Goal: Information Seeking & Learning: Check status

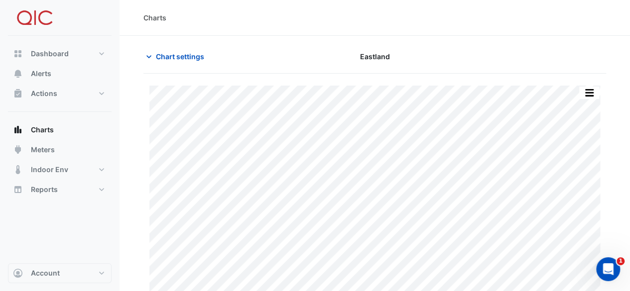
click at [409, 69] on div "Chart settings [GEOGRAPHIC_DATA]" at bounding box center [374, 61] width 463 height 26
click at [41, 148] on span "Meters" at bounding box center [43, 150] width 24 height 10
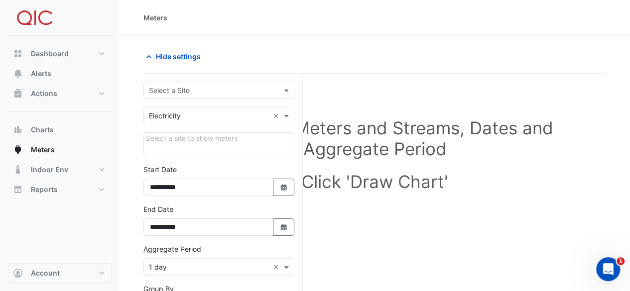
click at [239, 115] on input "text" at bounding box center [209, 116] width 120 height 10
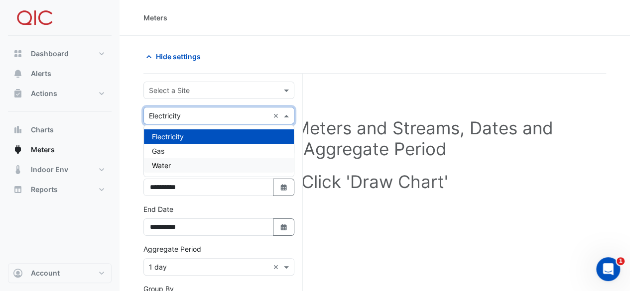
click at [167, 165] on span "Water" at bounding box center [161, 165] width 19 height 8
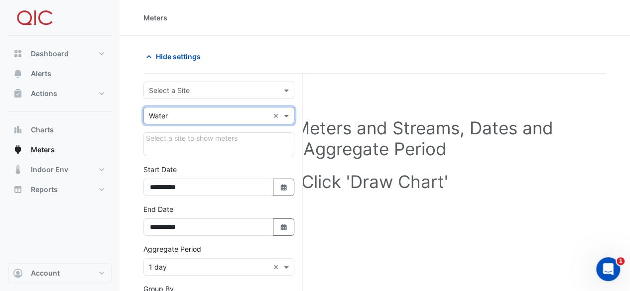
click at [192, 136] on div "Select a site to show meters" at bounding box center [218, 145] width 151 height 24
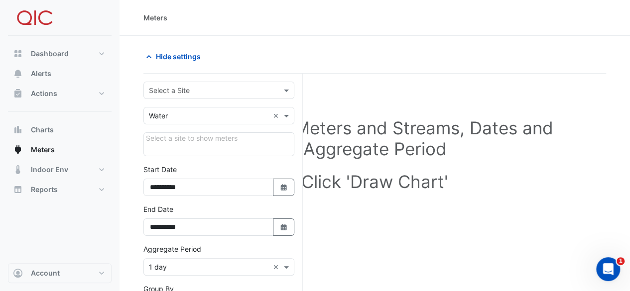
click at [183, 86] on input "text" at bounding box center [209, 91] width 120 height 10
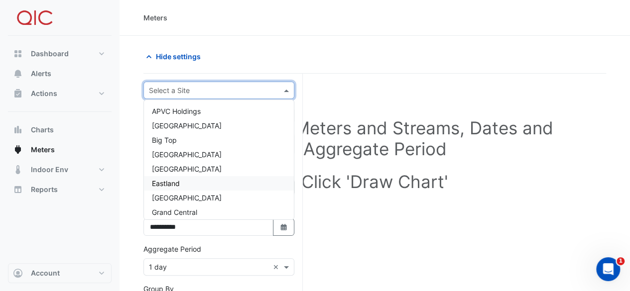
click at [178, 186] on span "Eastland" at bounding box center [166, 183] width 28 height 8
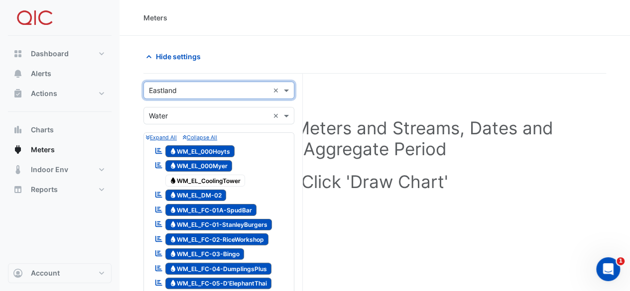
click at [168, 136] on small "Expand All" at bounding box center [161, 137] width 31 height 6
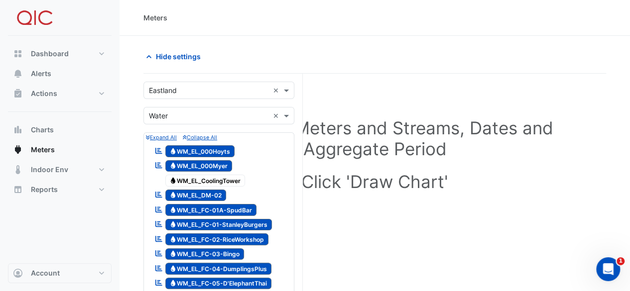
click at [190, 151] on span "Water WM_EL_000Hoyts" at bounding box center [200, 151] width 70 height 12
click at [189, 163] on span "Water WM_EL_000Myer" at bounding box center [198, 166] width 67 height 12
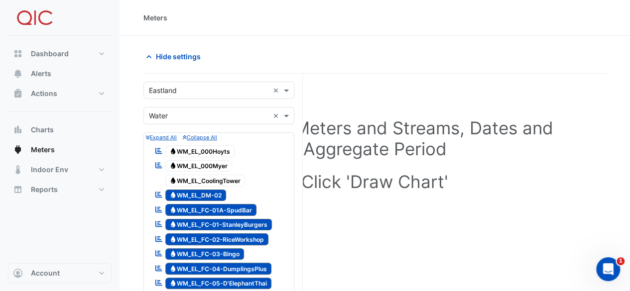
click at [191, 194] on span "Water WM_EL_DM-02" at bounding box center [195, 196] width 61 height 12
click at [192, 207] on span "Water WM_EL_FC-01A-SpudBar" at bounding box center [211, 210] width 92 height 12
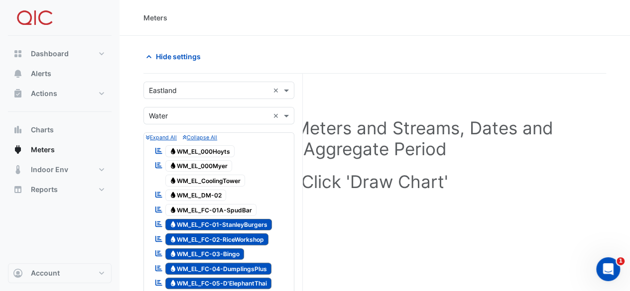
click at [194, 224] on span "Water WM_EL_FC-01-StanleyBurgers" at bounding box center [218, 225] width 107 height 12
click at [194, 236] on span "Water WM_EL_FC-02-RiceWorkshop" at bounding box center [217, 240] width 104 height 12
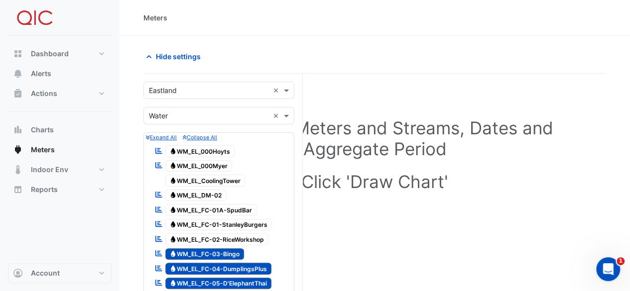
drag, startPoint x: 195, startPoint y: 243, endPoint x: 200, endPoint y: 267, distance: 23.8
click at [200, 249] on span "Water WM_EL_FC-03-Bingo" at bounding box center [204, 255] width 79 height 12
click at [203, 267] on span "Water WM_EL_FC-04-DumplingsPlus" at bounding box center [218, 269] width 107 height 12
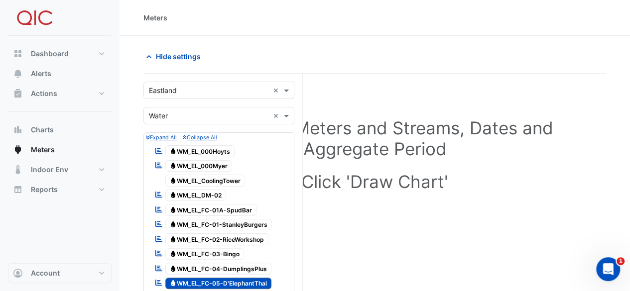
scroll to position [149, 0]
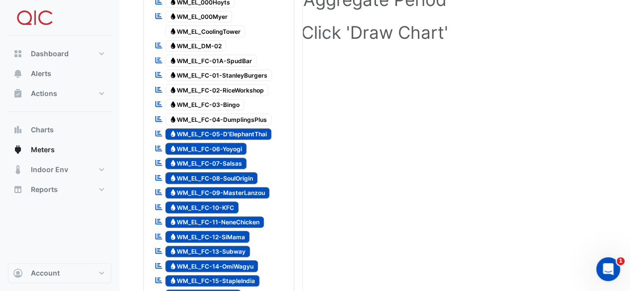
click at [226, 131] on span "Water WM_EL_FC-05-D'ElephantThai" at bounding box center [218, 135] width 107 height 12
click at [220, 145] on span "Water WM_EL_FC-06-Yoyogi" at bounding box center [206, 149] width 82 height 12
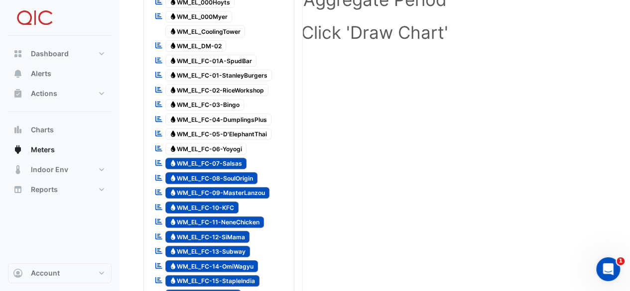
click at [218, 159] on span "Water WM_EL_FC-07-Salsas" at bounding box center [206, 164] width 82 height 12
click at [218, 172] on span "Water WM_EL_FC-08-SoulOrigin" at bounding box center [211, 178] width 93 height 12
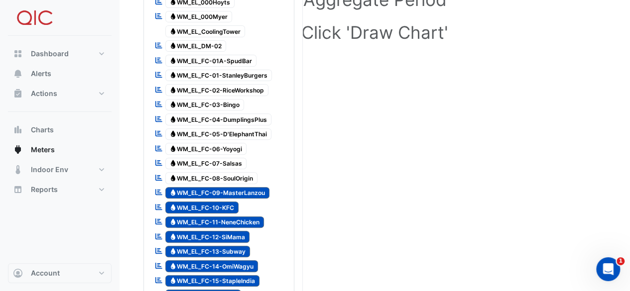
click at [217, 187] on span "Water WM_EL_FC-09-MasterLanzou" at bounding box center [217, 193] width 105 height 12
click at [214, 202] on span "Water WM_EL_FC-10-KFC" at bounding box center [202, 208] width 74 height 12
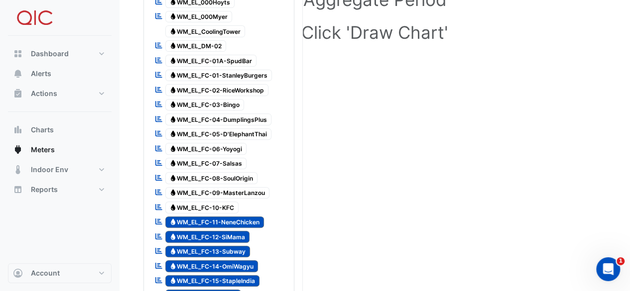
click at [215, 217] on span "Water WM_EL_FC-11-NeneChicken" at bounding box center [214, 223] width 99 height 12
click at [216, 231] on span "Water WM_EL_FC-12-SiMama" at bounding box center [207, 237] width 85 height 12
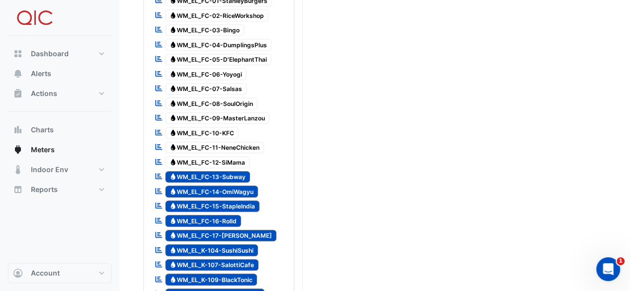
scroll to position [299, 0]
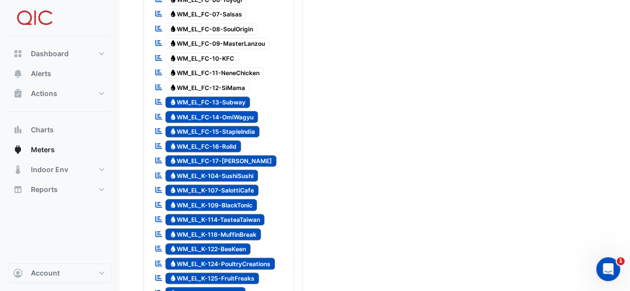
click at [216, 97] on span "Water WM_EL_FC-13-Subway" at bounding box center [207, 103] width 85 height 12
click at [214, 111] on span "Water WM_EL_FC-14-OmiWagyu" at bounding box center [211, 117] width 93 height 12
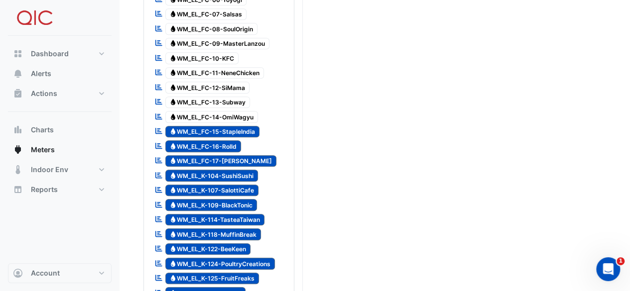
click at [212, 126] on span "Water WM_EL_FC-15-StapleIndia" at bounding box center [212, 132] width 95 height 12
click at [209, 140] on span "Water WM_EL_FC-16-Rolld" at bounding box center [203, 146] width 76 height 12
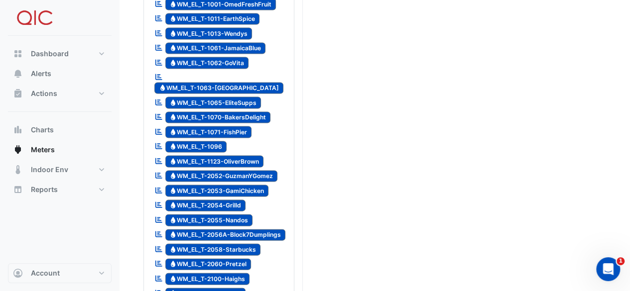
scroll to position [996, 0]
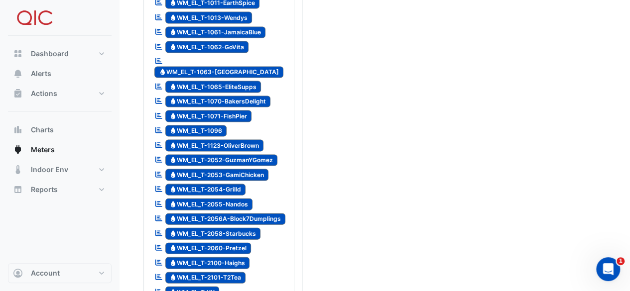
drag, startPoint x: 211, startPoint y: 256, endPoint x: 215, endPoint y: 248, distance: 8.7
click at [211, 287] on span "Water WM_EL_T-XX" at bounding box center [192, 293] width 54 height 12
click at [219, 272] on span "Water WM_EL_T-2101-T2Tea" at bounding box center [205, 278] width 81 height 12
click at [221, 258] on span "Water WM_EL_T-2100-Haighs" at bounding box center [207, 264] width 85 height 12
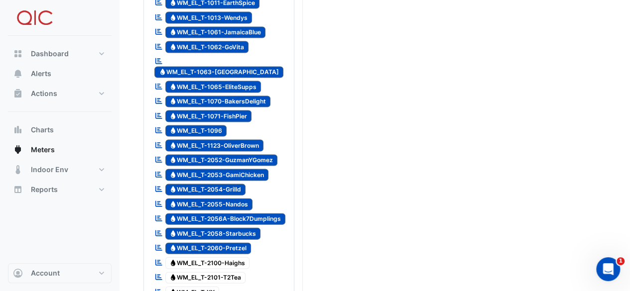
click at [224, 243] on span "Water WM_EL_T-2060-Pretzel" at bounding box center [208, 249] width 86 height 12
click at [224, 228] on span "Water WM_EL_T-2058-Starbucks" at bounding box center [213, 234] width 96 height 12
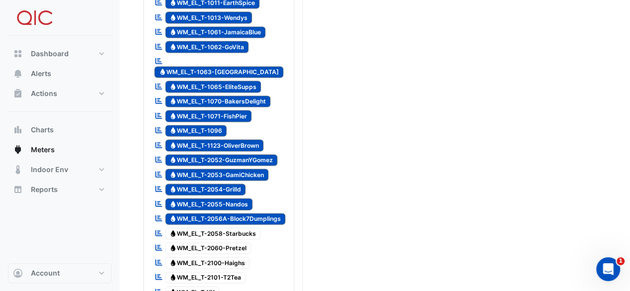
click at [229, 214] on span "Water WM_EL_T-2056A-Block7Dumplings" at bounding box center [225, 220] width 121 height 12
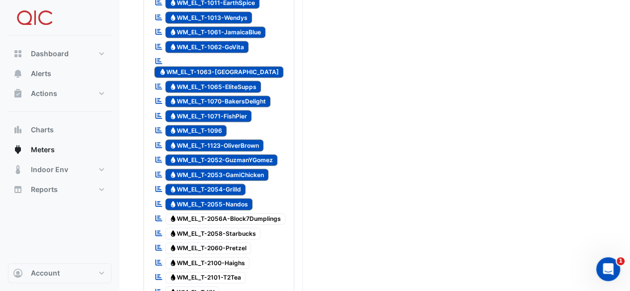
click at [228, 199] on span "Water WM_EL_T-2055-Nandos" at bounding box center [209, 205] width 88 height 12
click at [226, 184] on span "Water WM_EL_T-2054-Grilld" at bounding box center [205, 190] width 81 height 12
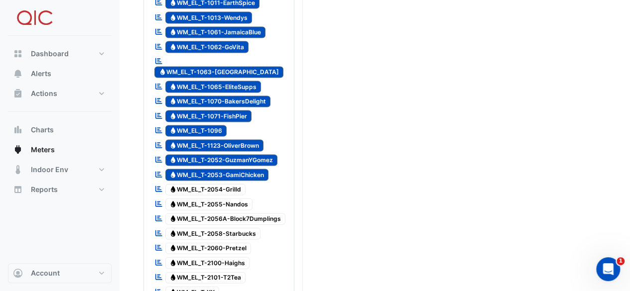
click at [228, 169] on span "Water WM_EL_T-2053-GamiChicken" at bounding box center [217, 175] width 104 height 12
click at [226, 155] on span "Water WM_EL_T-2052-GuzmanYGomez" at bounding box center [221, 161] width 113 height 12
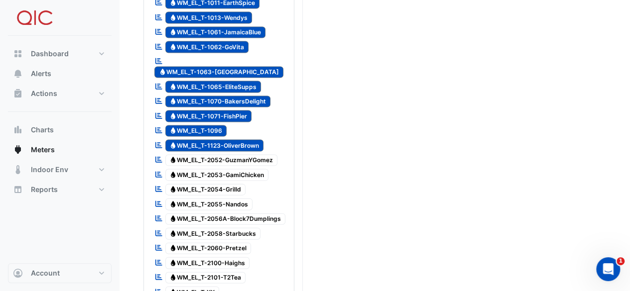
click at [225, 140] on span "Water WM_EL_T-1123-OliverBrown" at bounding box center [214, 146] width 99 height 12
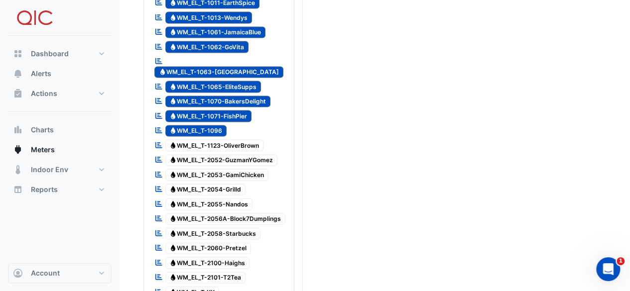
click at [216, 138] on div at bounding box center [219, 138] width 146 height 1
click at [227, 155] on span "Water WM_EL_T-2052-GuzmanYGomez" at bounding box center [221, 161] width 113 height 12
click at [216, 126] on span "Water WM_EL_T-1096" at bounding box center [196, 132] width 62 height 12
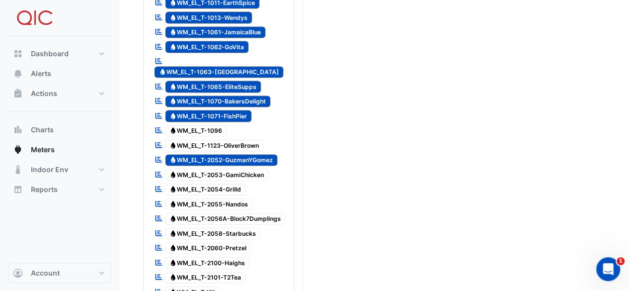
click at [230, 111] on span "Water WM_EL_T-1071-FishPier" at bounding box center [208, 117] width 87 height 12
click at [230, 96] on span "Water WM_EL_T-1070-BakersDelight" at bounding box center [218, 102] width 106 height 12
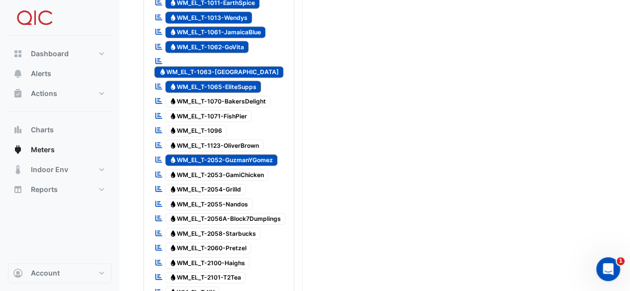
click at [231, 81] on span "Water WM_EL_T-1065-EliteSupps" at bounding box center [213, 87] width 96 height 12
click at [233, 67] on span "Water WM_EL_T-1063-[GEOGRAPHIC_DATA]" at bounding box center [218, 73] width 129 height 12
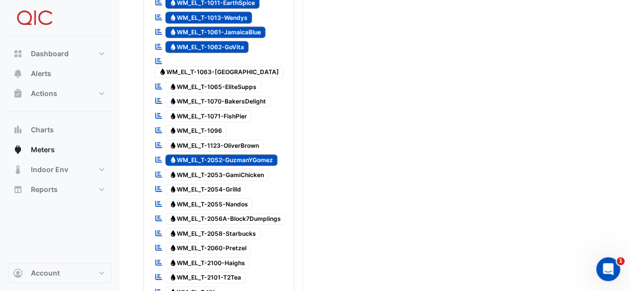
click at [235, 41] on span "Water WM_EL_T-1062-GoVita" at bounding box center [207, 47] width 84 height 12
click at [240, 27] on span "Water WM_EL_T-1061-JamaicaBlue" at bounding box center [215, 33] width 101 height 12
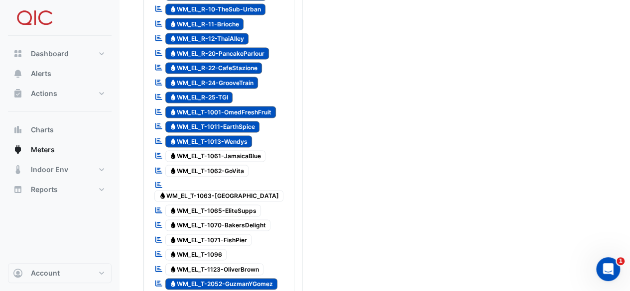
scroll to position [847, 0]
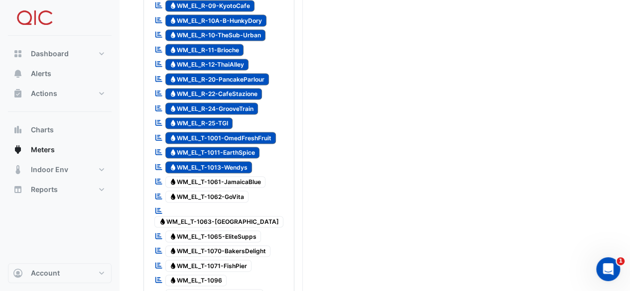
click at [231, 147] on span "Water WM_EL_T-1011-EarthSpice" at bounding box center [212, 153] width 95 height 12
click at [227, 161] on span "Water WM_EL_T-1013-Wendys" at bounding box center [208, 167] width 87 height 12
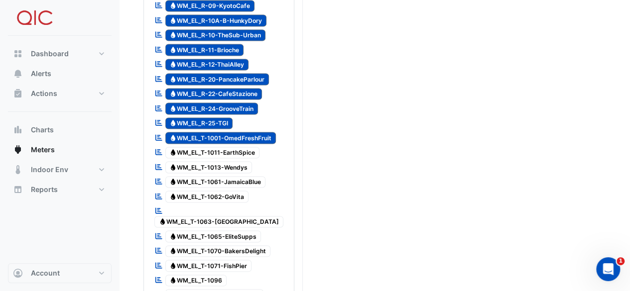
click at [232, 131] on div "Reportable Water WM_EL_T-1001-OmedFreshFruit" at bounding box center [215, 138] width 127 height 14
click at [223, 118] on span "Water WM_EL_R-25-TGI" at bounding box center [199, 124] width 68 height 12
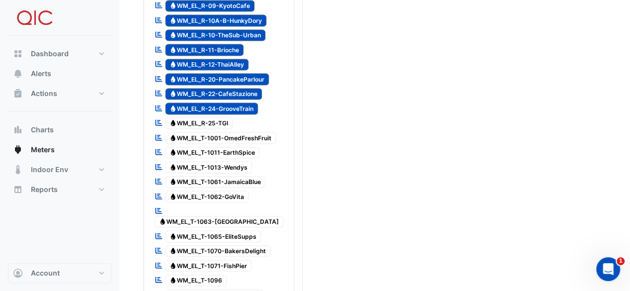
click at [232, 103] on span "Water WM_EL_R-24-GrooveTrain" at bounding box center [211, 109] width 93 height 12
click at [230, 88] on span "Water WM_EL_R-22-CafeStazione" at bounding box center [213, 94] width 97 height 12
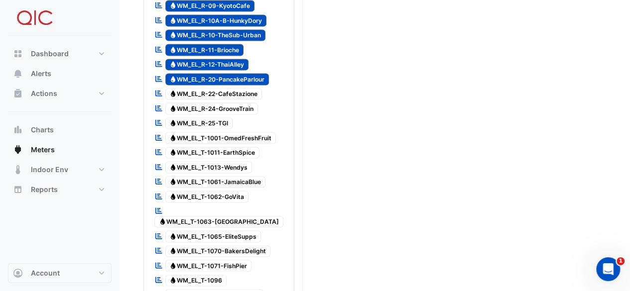
click at [231, 73] on span "Water WM_EL_R-20-PancakeParlour" at bounding box center [217, 79] width 104 height 12
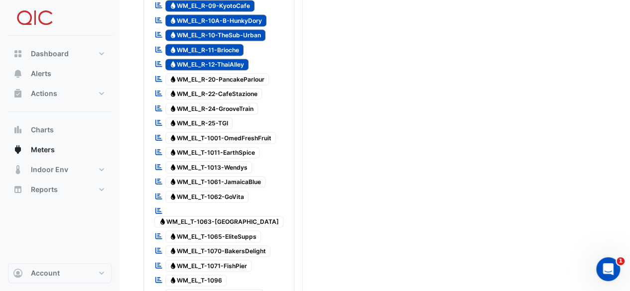
drag, startPoint x: 231, startPoint y: 49, endPoint x: 231, endPoint y: 40, distance: 9.0
click at [231, 59] on span "Water WM_EL_R-12-ThaiAlley" at bounding box center [207, 65] width 84 height 12
click at [231, 44] on span "Water WM_EL_R-11-Brioche" at bounding box center [204, 50] width 79 height 12
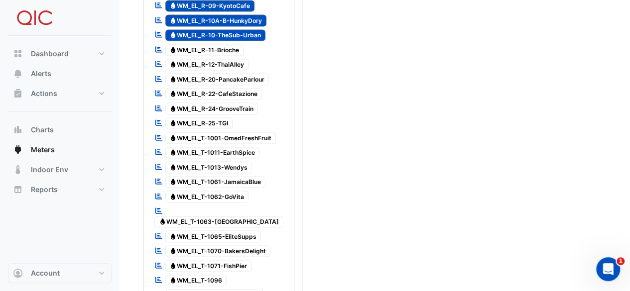
click at [239, 29] on span "Water WM_EL_R-10-TheSub-Urban" at bounding box center [215, 35] width 101 height 12
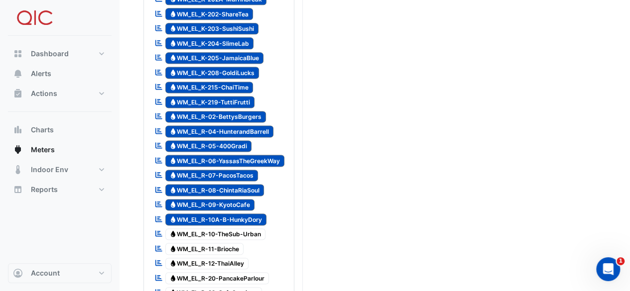
click at [231, 214] on span "Water WM_EL_R-10A-B-HunkyDory" at bounding box center [216, 220] width 102 height 12
click at [225, 199] on span "Water WM_EL_R-09-KyotoCafe" at bounding box center [210, 205] width 90 height 12
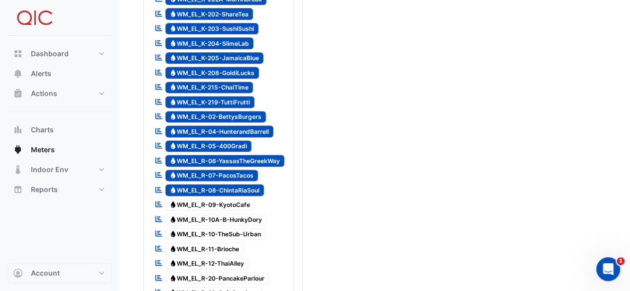
click at [225, 184] on span "Water WM_EL_R-08-ChintaRiaSoul" at bounding box center [214, 190] width 99 height 12
click at [224, 170] on span "Water WM_EL_R-07-PacosTacos" at bounding box center [211, 176] width 93 height 12
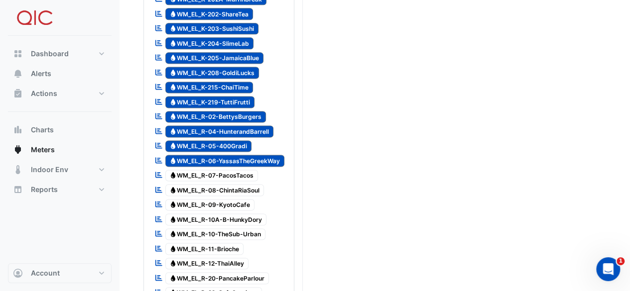
click at [224, 155] on span "Water WM_EL_R-06-[GEOGRAPHIC_DATA]" at bounding box center [225, 161] width 120 height 12
click at [231, 140] on span "Water WM_EL_R-05-400Gradi" at bounding box center [208, 146] width 87 height 12
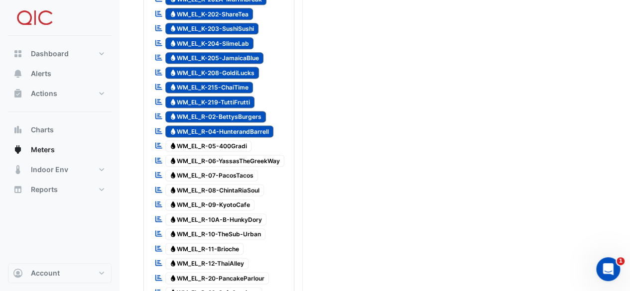
click at [236, 126] on span "Water WM_EL_R-04-HunterandBarrell" at bounding box center [219, 132] width 109 height 12
click at [235, 111] on span "Water WM_EL_R-02-BettysBurgers" at bounding box center [215, 117] width 101 height 12
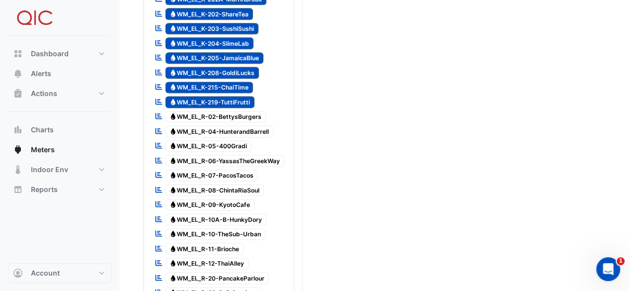
click at [234, 96] on span "Water WM_EL_K-219-TuttiFrutti" at bounding box center [210, 102] width 90 height 12
click at [231, 82] on span "Water WM_EL_K-215-ChaiTime" at bounding box center [209, 88] width 88 height 12
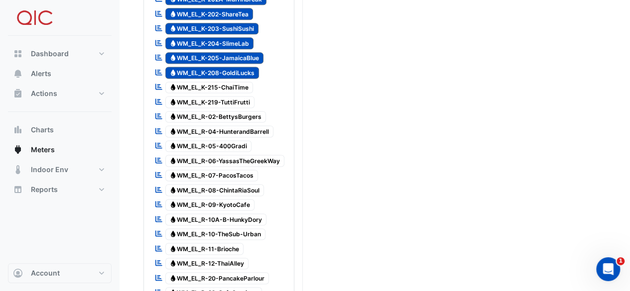
click at [231, 67] on span "Water WM_EL_K-208-GoldiLucks" at bounding box center [212, 73] width 94 height 12
click at [235, 52] on span "Water WM_EL_K-205-JamaicaBlue" at bounding box center [214, 58] width 99 height 12
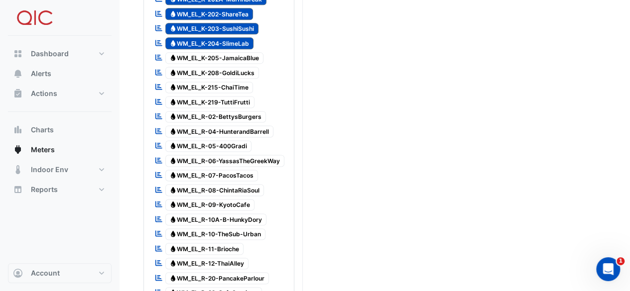
click at [239, 37] on span "Water WM_EL_K-204-SlimeLab" at bounding box center [209, 43] width 89 height 12
click at [242, 23] on span "Water WM_EL_K-203-SushiSushi" at bounding box center [212, 29] width 94 height 12
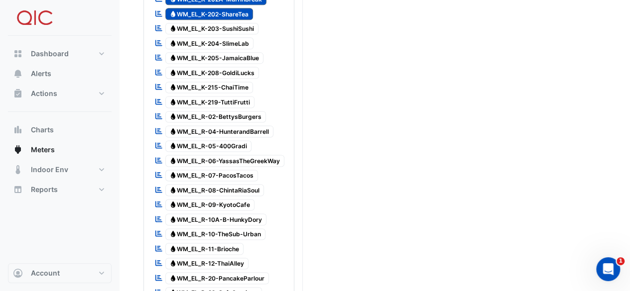
click at [241, 8] on span "Water WM_EL_K-202-ShareTea" at bounding box center [209, 14] width 88 height 12
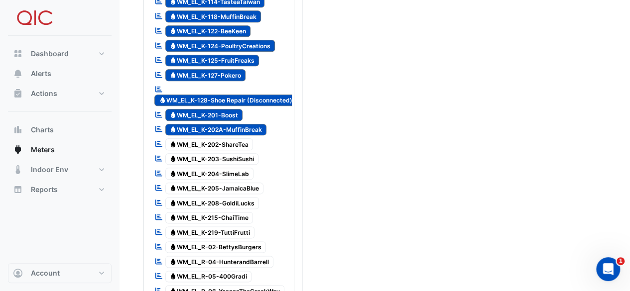
scroll to position [448, 0]
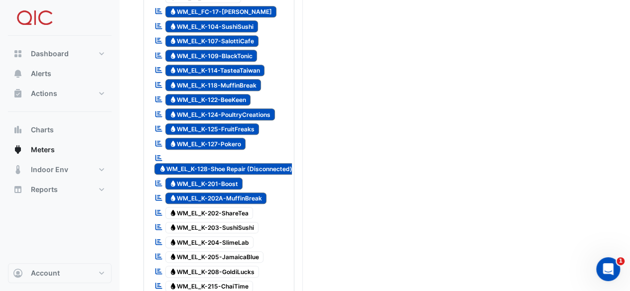
click at [227, 179] on div "Reportable Water WM_EL_K-201-Boost" at bounding box center [219, 184] width 146 height 15
click at [223, 193] on span "Water WM_EL_K-202A-MuffinBreak" at bounding box center [216, 199] width 102 height 12
click at [224, 178] on span "Water WM_EL_K-201-Boost" at bounding box center [204, 184] width 78 height 12
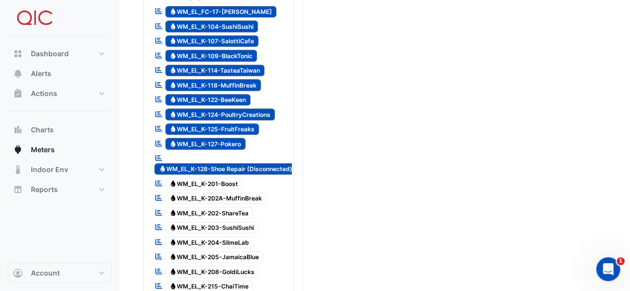
click at [227, 163] on span "Water WM_EL_K-128-Shoe Repair (Disconnected)" at bounding box center [225, 169] width 142 height 12
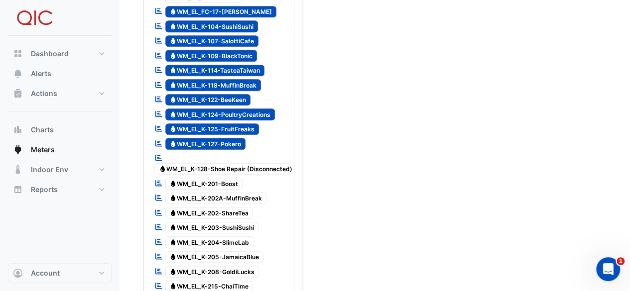
click at [226, 138] on span "Water WM_EL_K-127-Pokero" at bounding box center [205, 144] width 81 height 12
click at [228, 124] on span "Water WM_EL_K-125-FruitFreaks" at bounding box center [212, 130] width 94 height 12
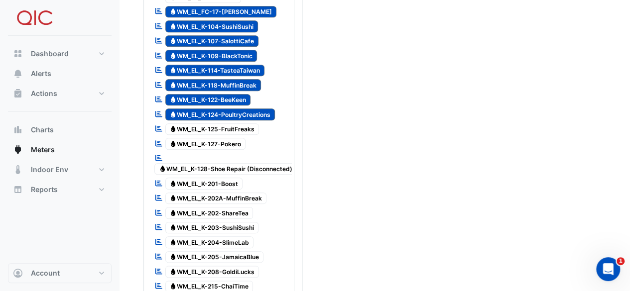
click at [231, 109] on span "Water WM_EL_K-124-PoultryCreations" at bounding box center [220, 115] width 110 height 12
click at [230, 94] on span "Water WM_EL_K-122-BeeKeen" at bounding box center [208, 100] width 86 height 12
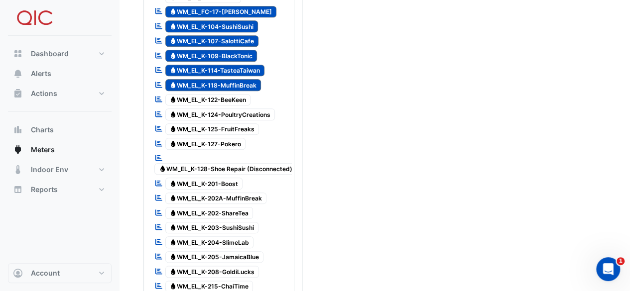
click at [232, 79] on span "Water WM_EL_K-118-MuffinBreak" at bounding box center [213, 85] width 96 height 12
click at [232, 65] on span "Water WM_EL_K-114-TasteaTaiwan" at bounding box center [215, 71] width 100 height 12
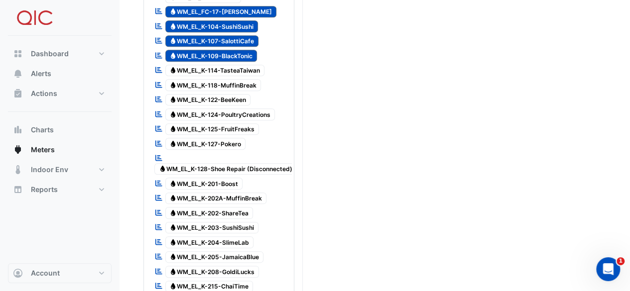
click at [231, 50] on span "Water WM_EL_K-109-BlackTonic" at bounding box center [211, 56] width 92 height 12
click at [231, 35] on span "Water WM_EL_K-107-SalottiCafe" at bounding box center [212, 41] width 94 height 12
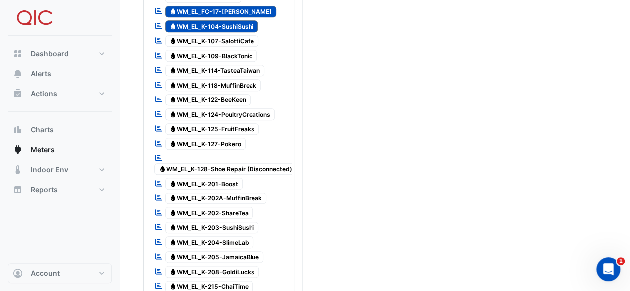
click at [233, 20] on span "Water WM_EL_K-104-SushiSushi" at bounding box center [211, 26] width 93 height 12
click at [234, 6] on span "Water WM_EL_FC-17-[PERSON_NAME]" at bounding box center [221, 12] width 112 height 12
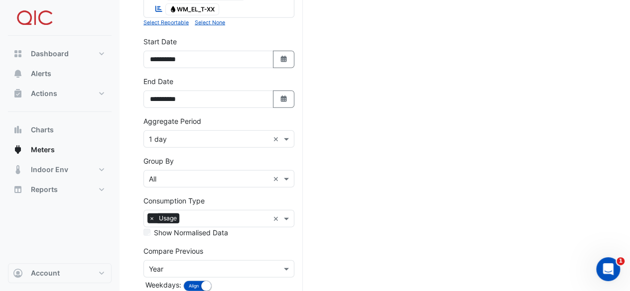
scroll to position [1305, 0]
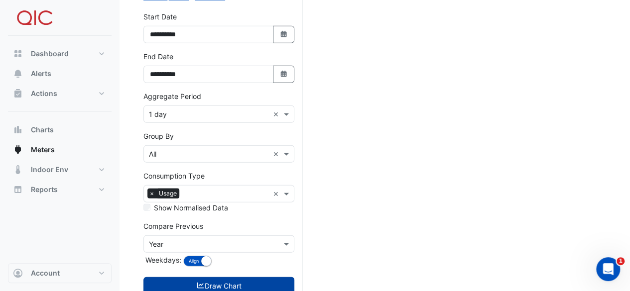
click at [229, 277] on button "Draw Chart" at bounding box center [218, 285] width 151 height 17
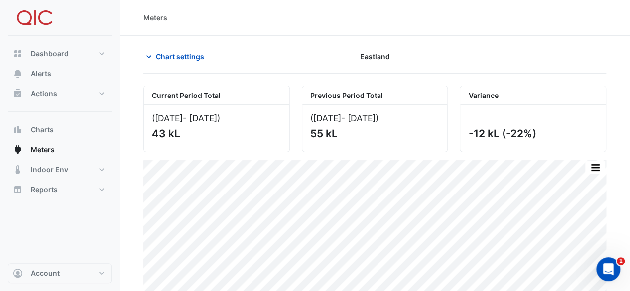
click at [197, 116] on span "- [DATE]" at bounding box center [200, 118] width 34 height 10
click at [157, 58] on span "Chart settings" at bounding box center [180, 56] width 48 height 10
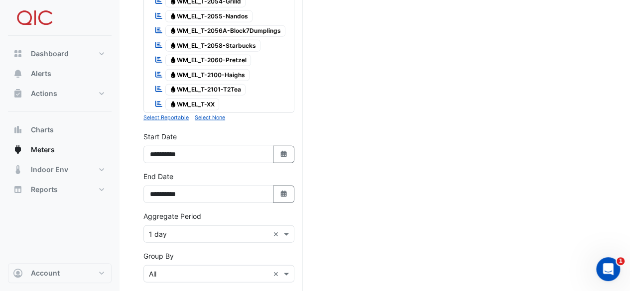
scroll to position [1146, 0]
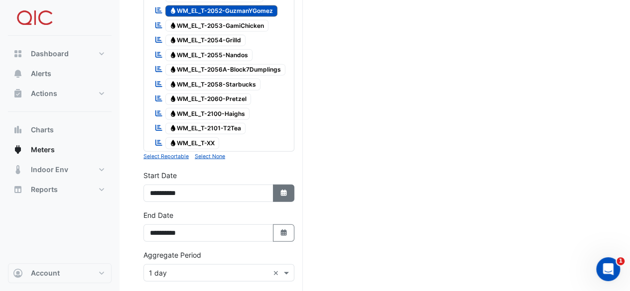
click at [285, 190] on icon "button" at bounding box center [283, 193] width 6 height 6
select select "*"
select select "****"
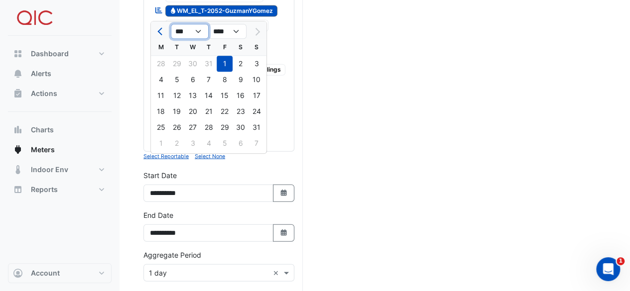
click at [198, 32] on select "*** *** *** *** *** *** *** ***" at bounding box center [190, 31] width 38 height 15
click at [171, 24] on select "*** *** *** *** *** *** *** ***" at bounding box center [190, 31] width 38 height 15
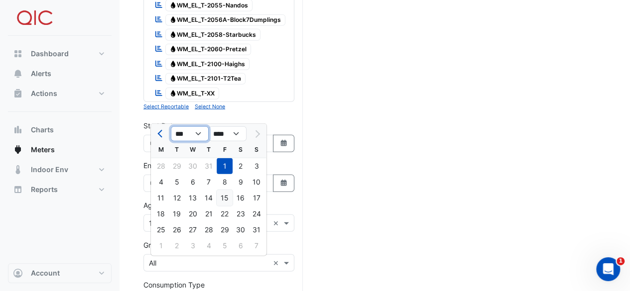
scroll to position [1096, 0]
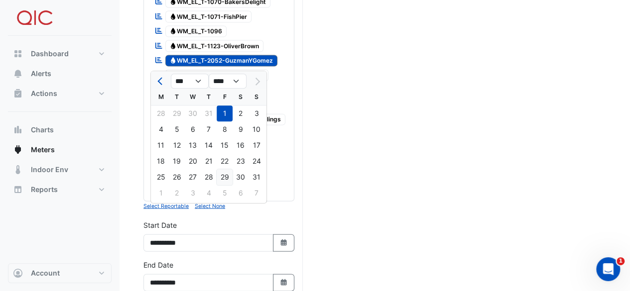
click at [227, 172] on div "29" at bounding box center [225, 178] width 16 height 16
type input "**********"
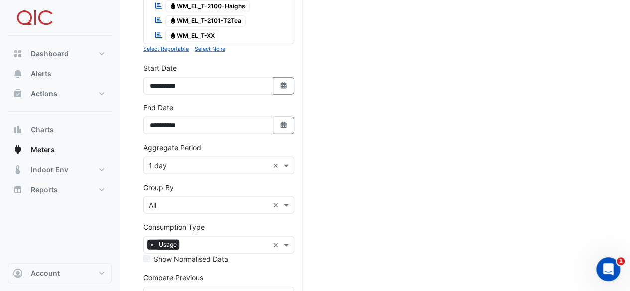
scroll to position [1196, 0]
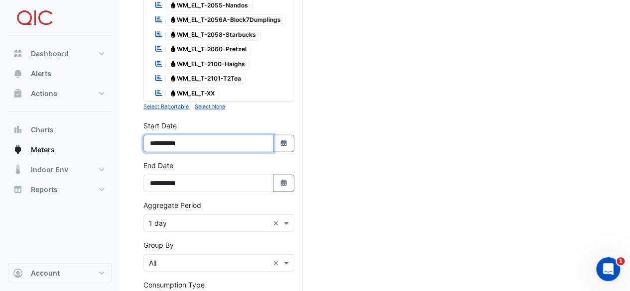
click at [199, 135] on input "**********" at bounding box center [208, 143] width 130 height 17
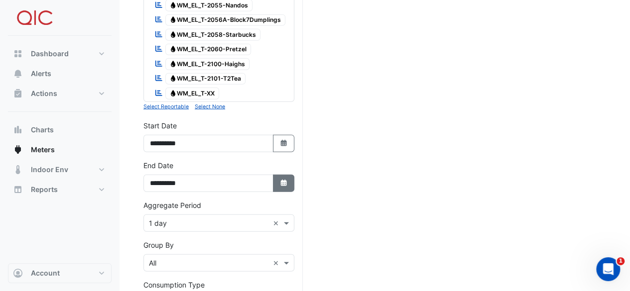
click at [280, 180] on icon "Select Date" at bounding box center [283, 183] width 9 height 7
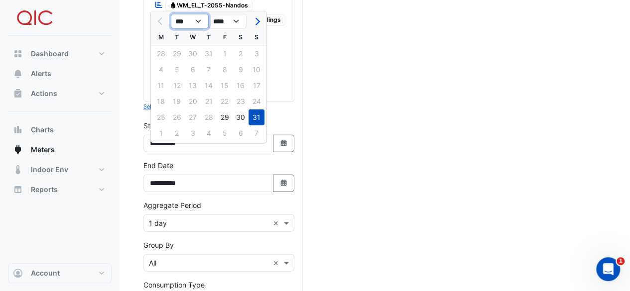
click at [195, 19] on select "*** *** *** *** ***" at bounding box center [190, 21] width 38 height 15
select select "*"
click at [171, 14] on select "*** *** *** *** ***" at bounding box center [190, 21] width 38 height 15
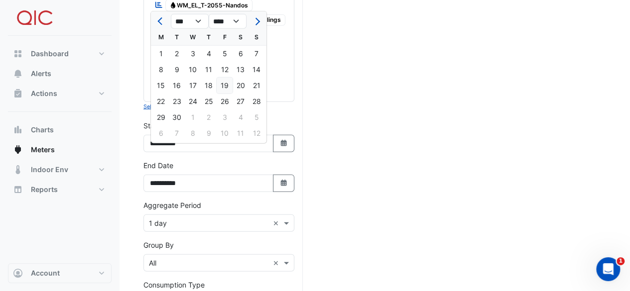
click at [225, 84] on div "19" at bounding box center [225, 86] width 16 height 16
type input "**********"
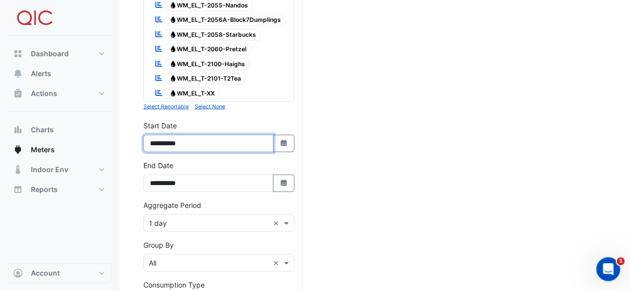
click at [218, 135] on input "**********" at bounding box center [208, 143] width 130 height 17
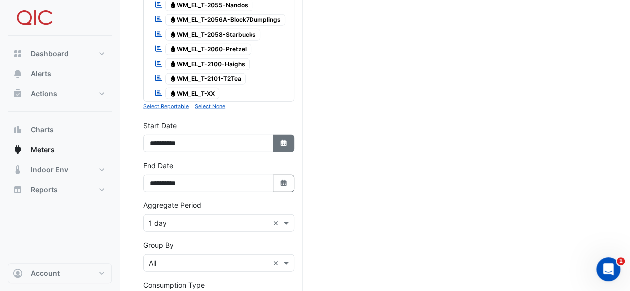
click at [285, 140] on icon "button" at bounding box center [283, 143] width 6 height 6
select select "*"
select select "****"
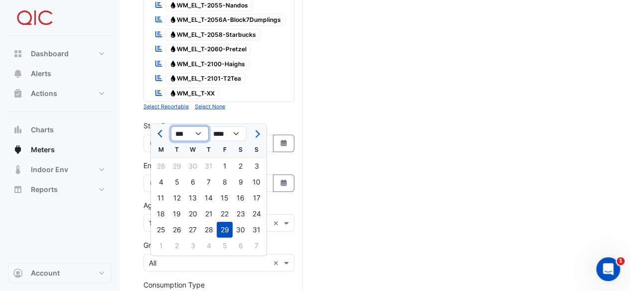
click at [197, 135] on select "*** *** *** *** *** *** *** *** ***" at bounding box center [190, 134] width 38 height 15
select select "*"
click at [171, 127] on select "*** *** *** *** *** *** *** *** ***" at bounding box center [190, 134] width 38 height 15
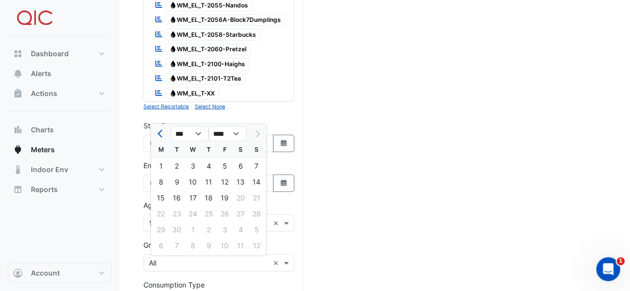
click at [208, 197] on div "18" at bounding box center [209, 198] width 16 height 16
type input "**********"
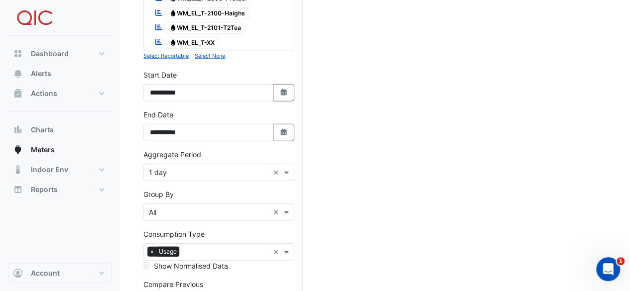
scroll to position [1305, 0]
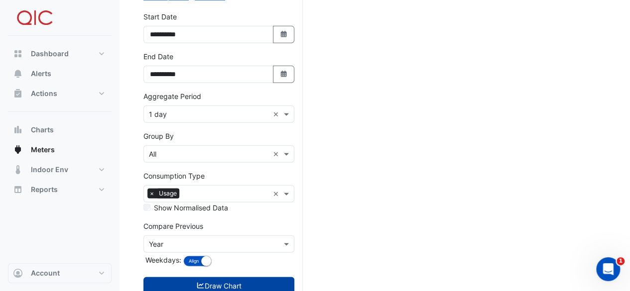
click at [212, 277] on button "Draw Chart" at bounding box center [218, 285] width 151 height 17
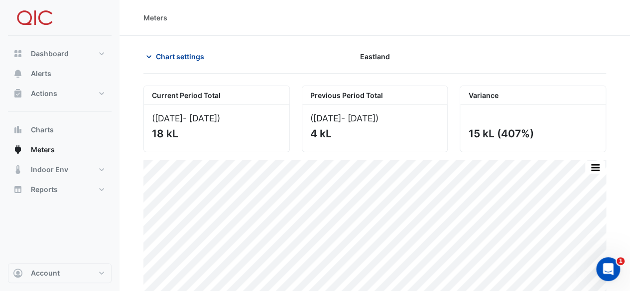
click at [149, 56] on icon "button" at bounding box center [148, 56] width 5 height 3
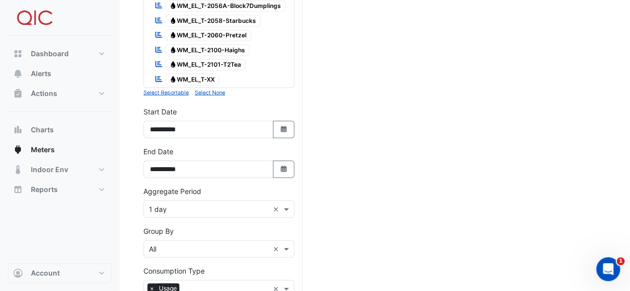
scroll to position [1305, 0]
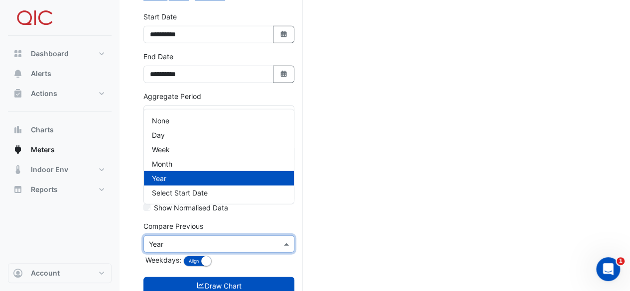
click at [185, 240] on input "text" at bounding box center [209, 245] width 120 height 10
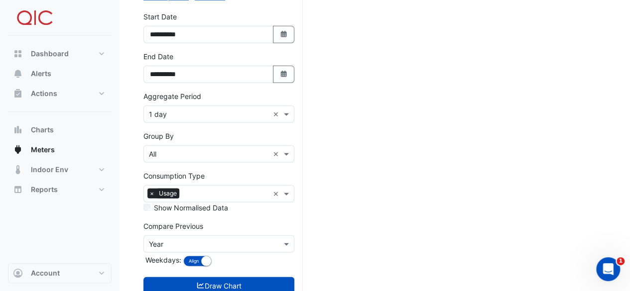
scroll to position [1255, 0]
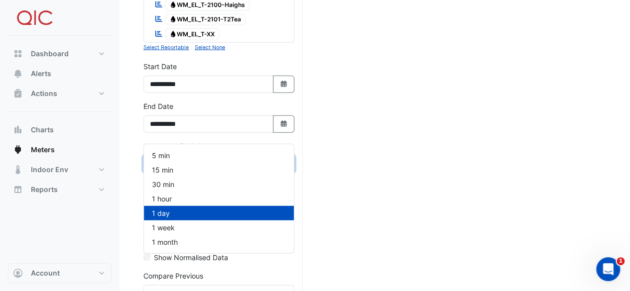
click at [191, 155] on div "× 1 day ×" at bounding box center [218, 163] width 151 height 17
click at [174, 198] on div "1 hour" at bounding box center [219, 199] width 150 height 14
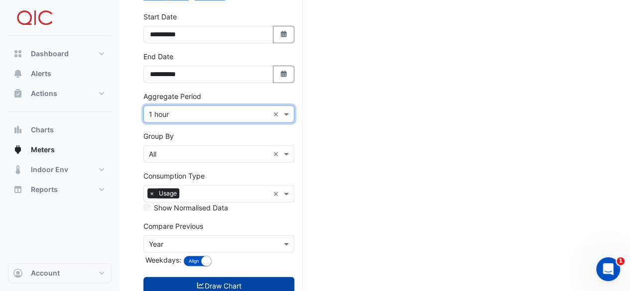
click at [216, 277] on button "Draw Chart" at bounding box center [218, 285] width 151 height 17
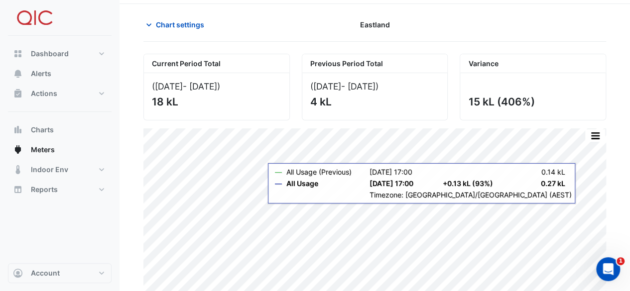
scroll to position [47, 0]
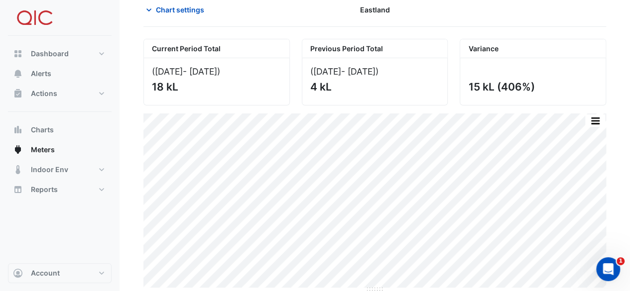
click at [551, 92] on div "15 kL (406%)" at bounding box center [532, 87] width 128 height 12
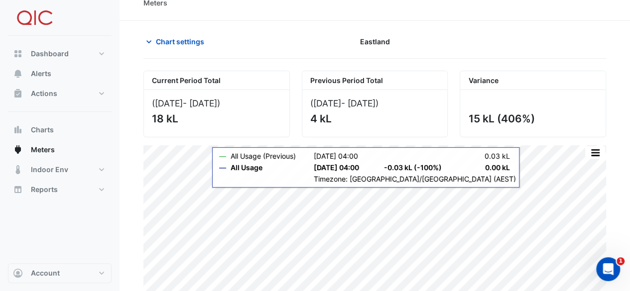
scroll to position [0, 0]
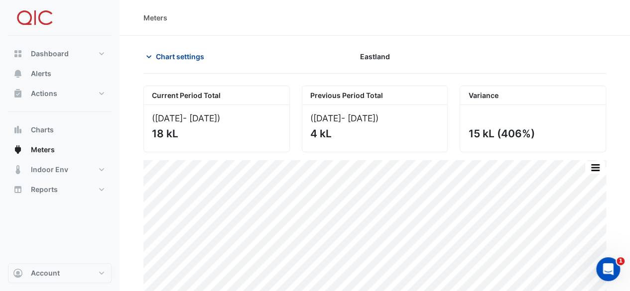
click at [187, 53] on span "Chart settings" at bounding box center [180, 56] width 48 height 10
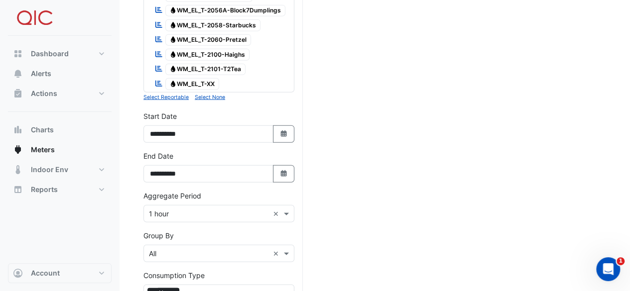
scroll to position [1305, 0]
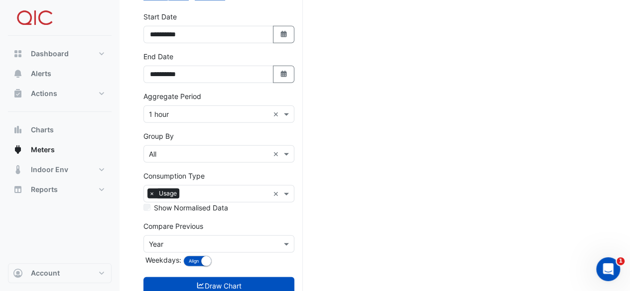
click at [191, 240] on input "text" at bounding box center [209, 245] width 120 height 10
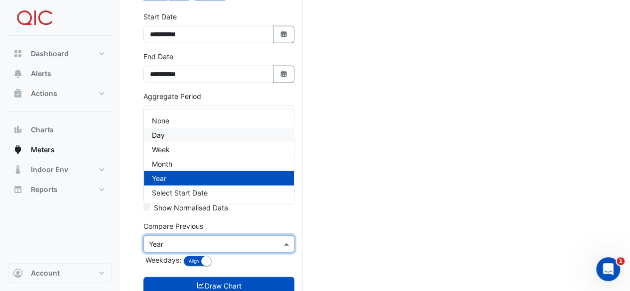
click at [167, 135] on div "Day" at bounding box center [219, 135] width 150 height 14
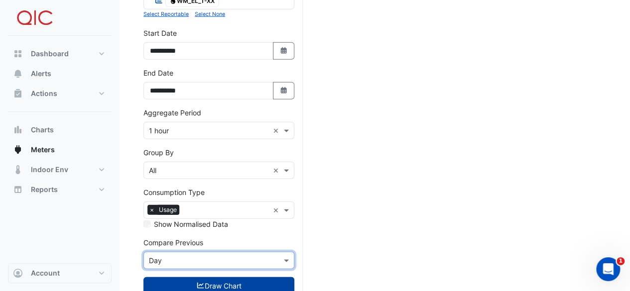
click at [210, 277] on button "Draw Chart" at bounding box center [218, 285] width 151 height 17
